Goal: Find specific page/section: Find specific page/section

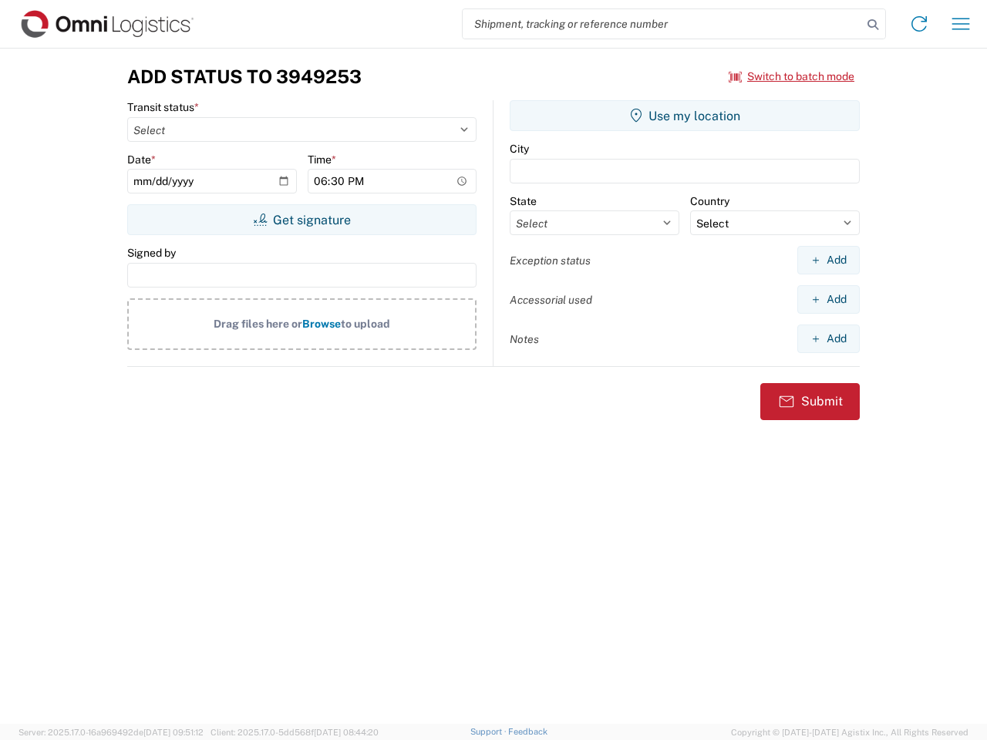
click at [662, 24] on input "search" at bounding box center [663, 23] width 400 height 29
click at [873, 25] on icon at bounding box center [873, 25] width 22 height 22
click at [919, 24] on icon at bounding box center [919, 24] width 25 height 25
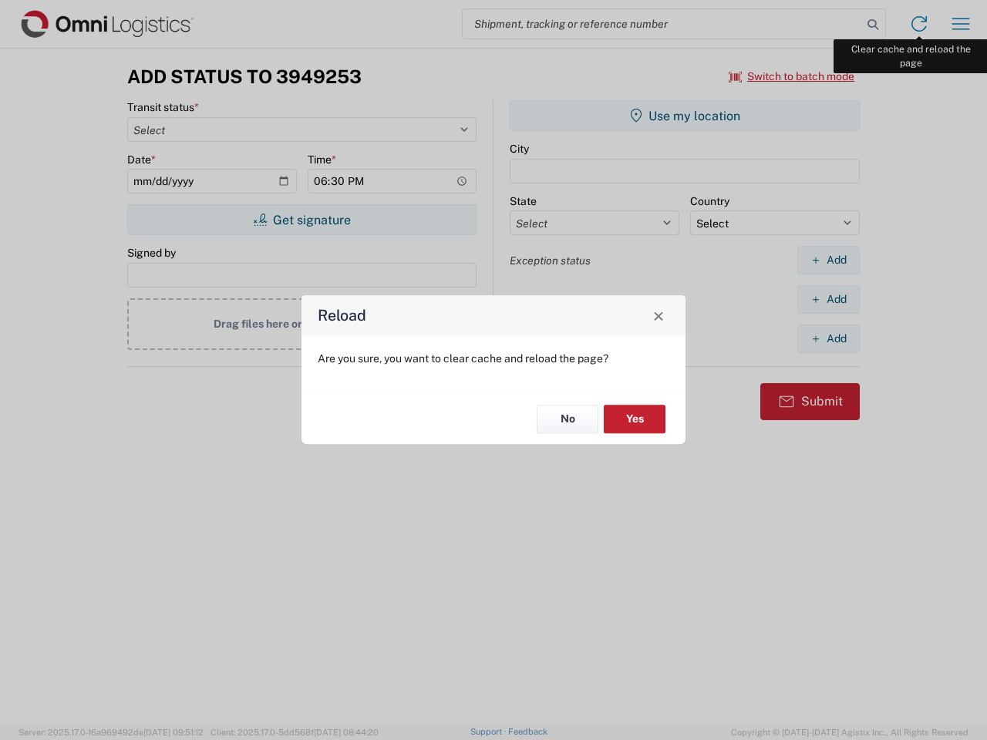
click at [961, 24] on div "Reload Are you sure, you want to clear cache and reload the page? No Yes" at bounding box center [493, 370] width 987 height 740
click at [792, 76] on div "Reload Are you sure, you want to clear cache and reload the page? No Yes" at bounding box center [493, 370] width 987 height 740
click at [302, 220] on div "Reload Are you sure, you want to clear cache and reload the page? No Yes" at bounding box center [493, 370] width 987 height 740
click at [685, 116] on div "Reload Are you sure, you want to clear cache and reload the page? No Yes" at bounding box center [493, 370] width 987 height 740
click at [828, 260] on div "Reload Are you sure, you want to clear cache and reload the page? No Yes" at bounding box center [493, 370] width 987 height 740
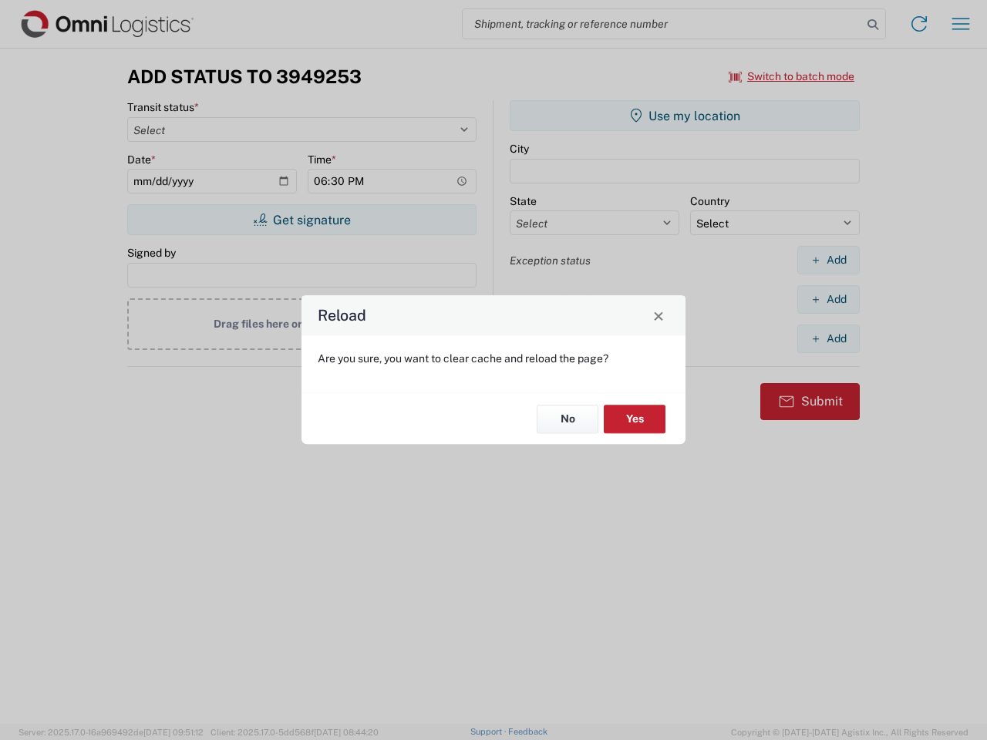
click at [828, 299] on div "Reload Are you sure, you want to clear cache and reload the page? No Yes" at bounding box center [493, 370] width 987 height 740
click at [828, 339] on div "Reload Are you sure, you want to clear cache and reload the page? No Yes" at bounding box center [493, 370] width 987 height 740
